Goal: Task Accomplishment & Management: Manage account settings

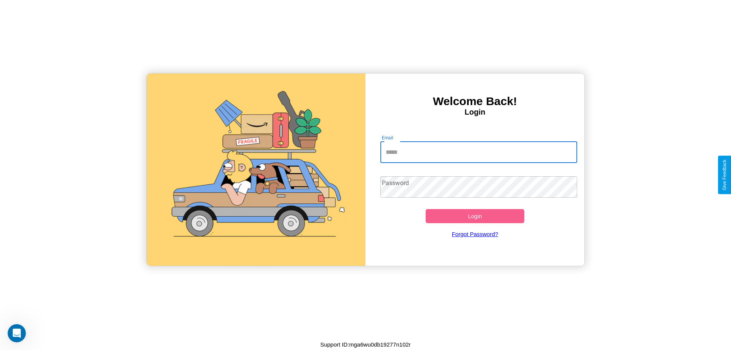
click at [478, 152] on input "Email" at bounding box center [478, 152] width 197 height 21
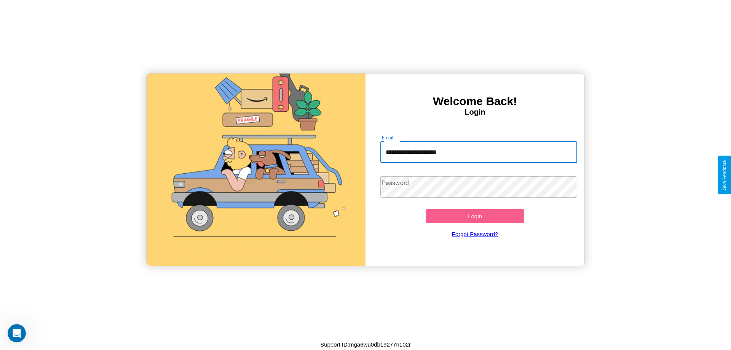
type input "**********"
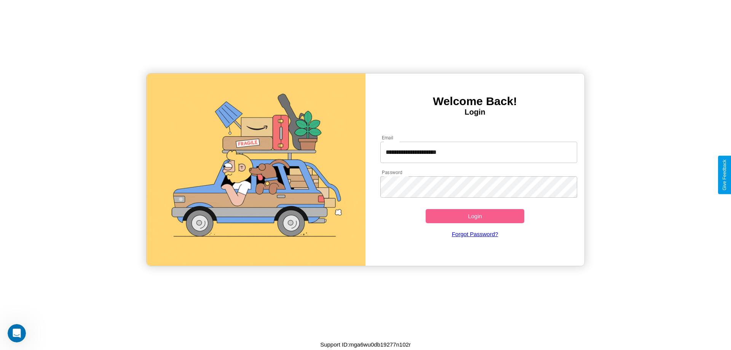
click at [475, 216] on button "Login" at bounding box center [474, 216] width 99 height 14
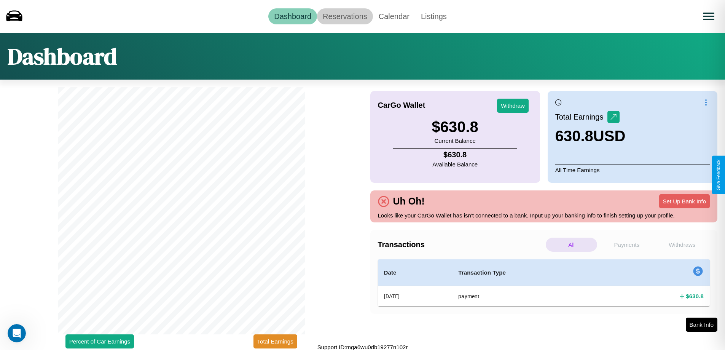
click at [345, 16] on link "Reservations" at bounding box center [345, 16] width 56 height 16
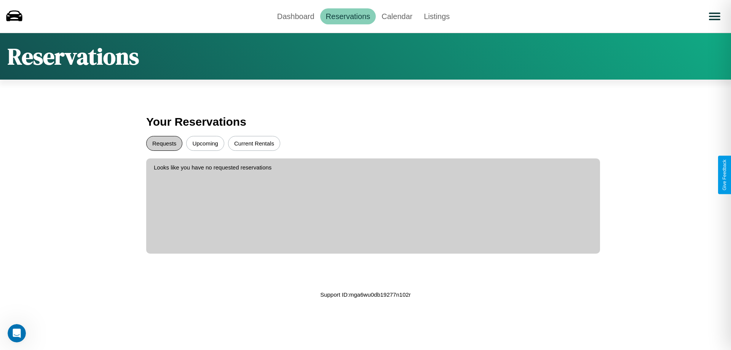
click at [164, 143] on button "Requests" at bounding box center [164, 143] width 36 height 15
click at [254, 143] on button "Current Rentals" at bounding box center [254, 143] width 52 height 15
